Goal: Information Seeking & Learning: Learn about a topic

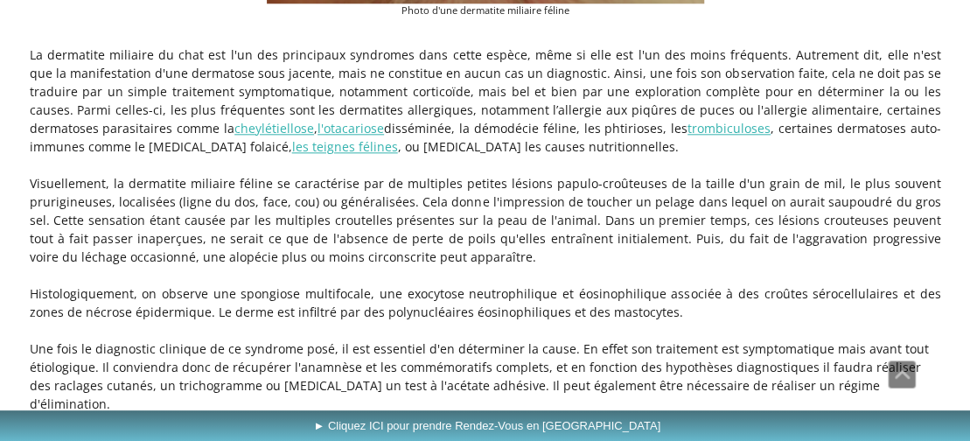
scroll to position [754, 0]
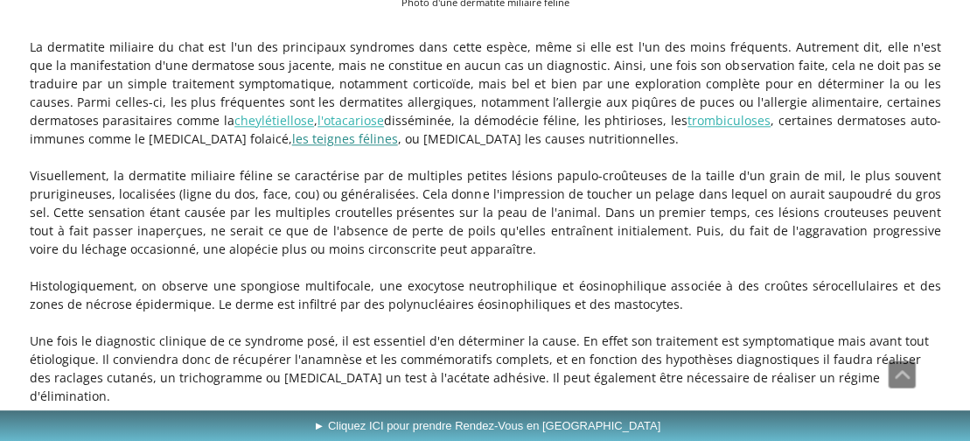
click at [292, 136] on link "les teignes félines" at bounding box center [345, 138] width 106 height 17
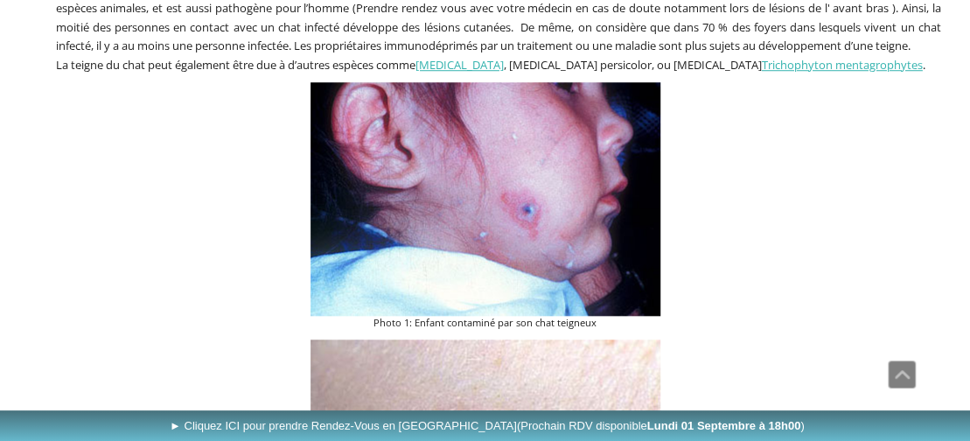
scroll to position [598, 0]
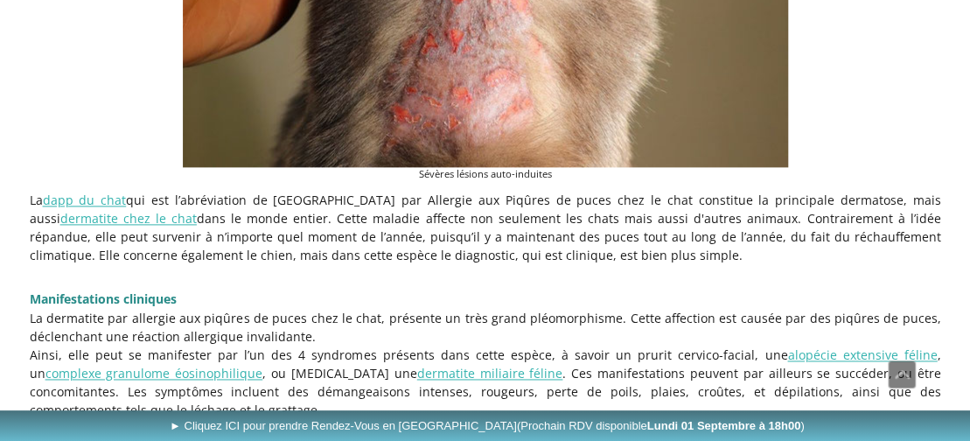
scroll to position [855, 0]
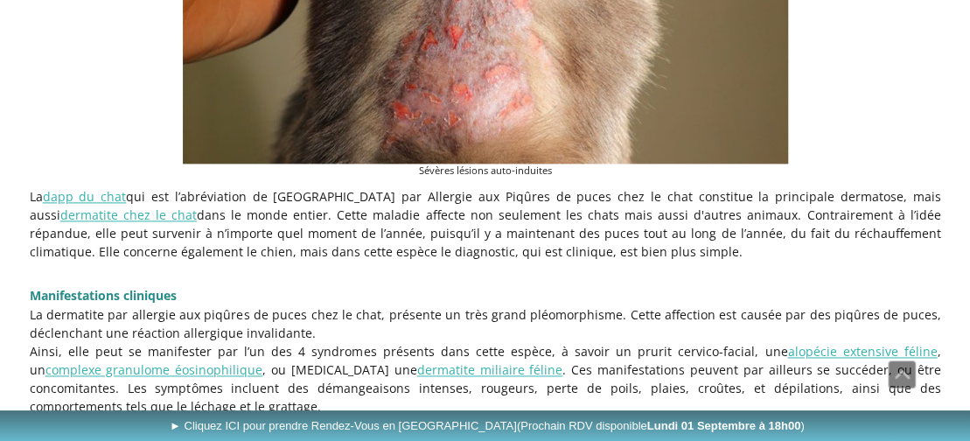
drag, startPoint x: 0, startPoint y: 0, endPoint x: 977, endPoint y: 234, distance: 1004.8
click at [969, 234] on html "ACCUEIL QUESTIONS RENDEZ-VOUS Les Rendez-Vous au Cabinet VetDerm Les Rendez-Vou…" at bounding box center [485, 210] width 970 height 2131
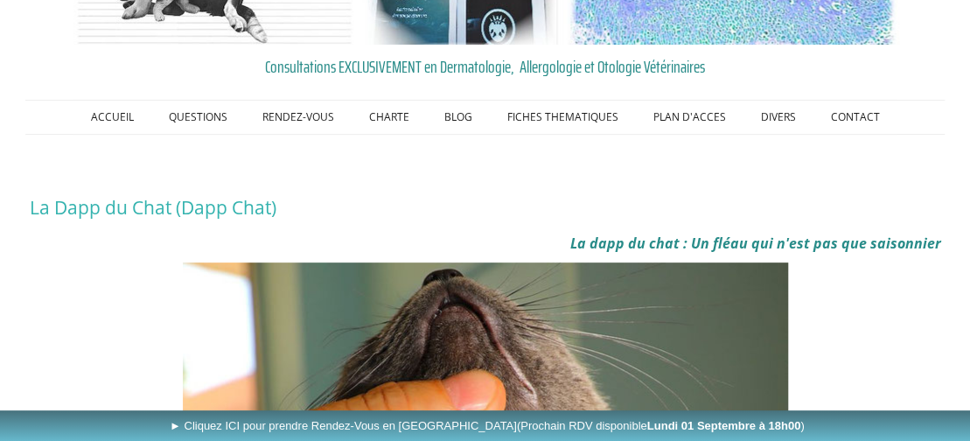
scroll to position [146, 0]
